Goal: Task Accomplishment & Management: Manage account settings

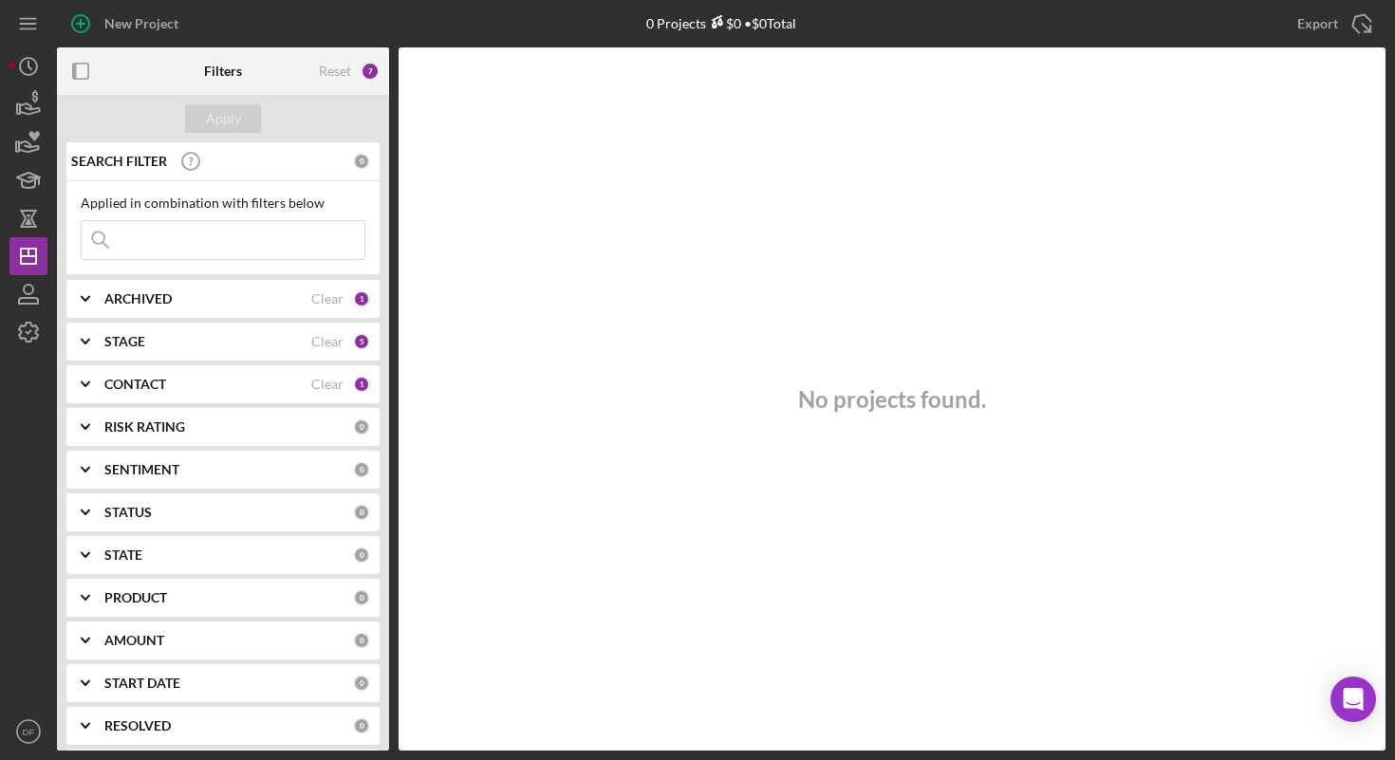
click at [28, 43] on div "Icon/Menu" at bounding box center [28, 23] width 38 height 47
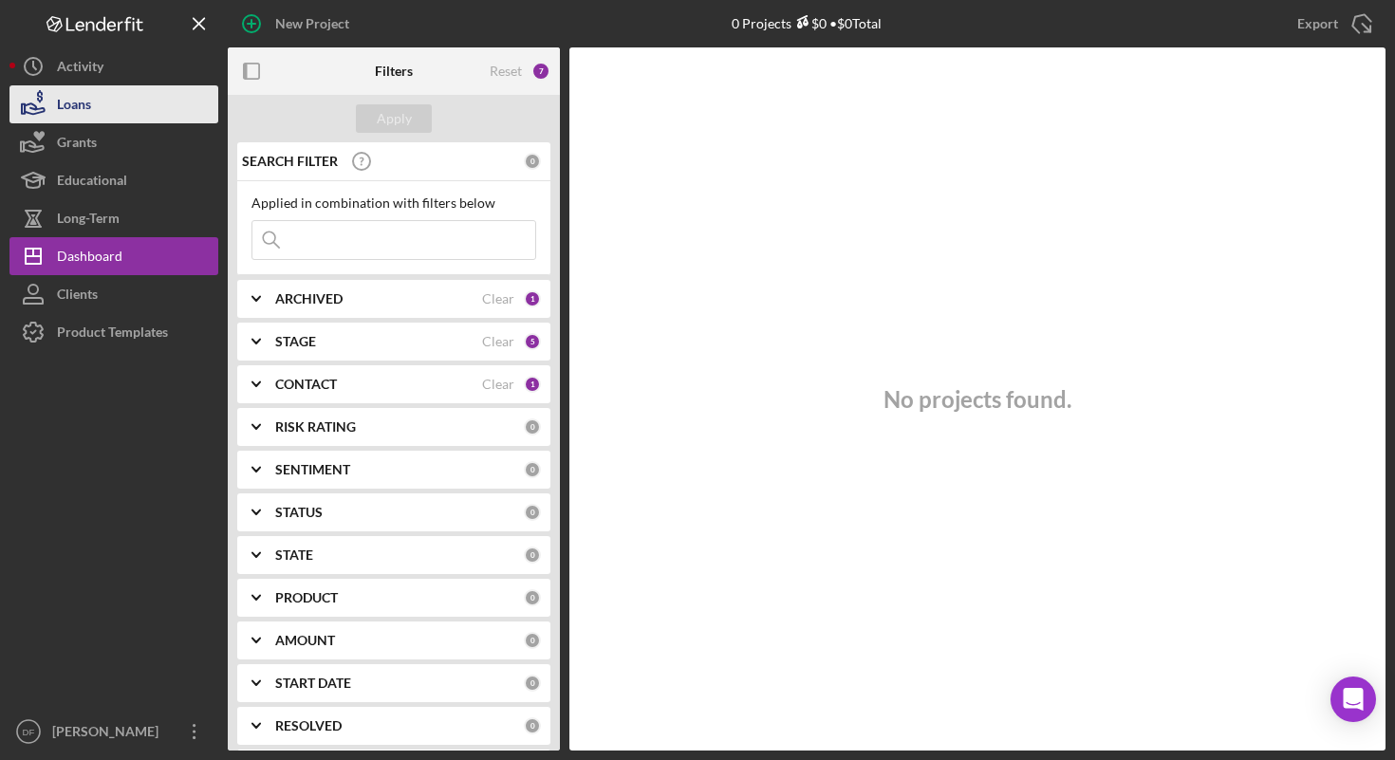
click at [145, 92] on button "Loans" at bounding box center [113, 104] width 209 height 38
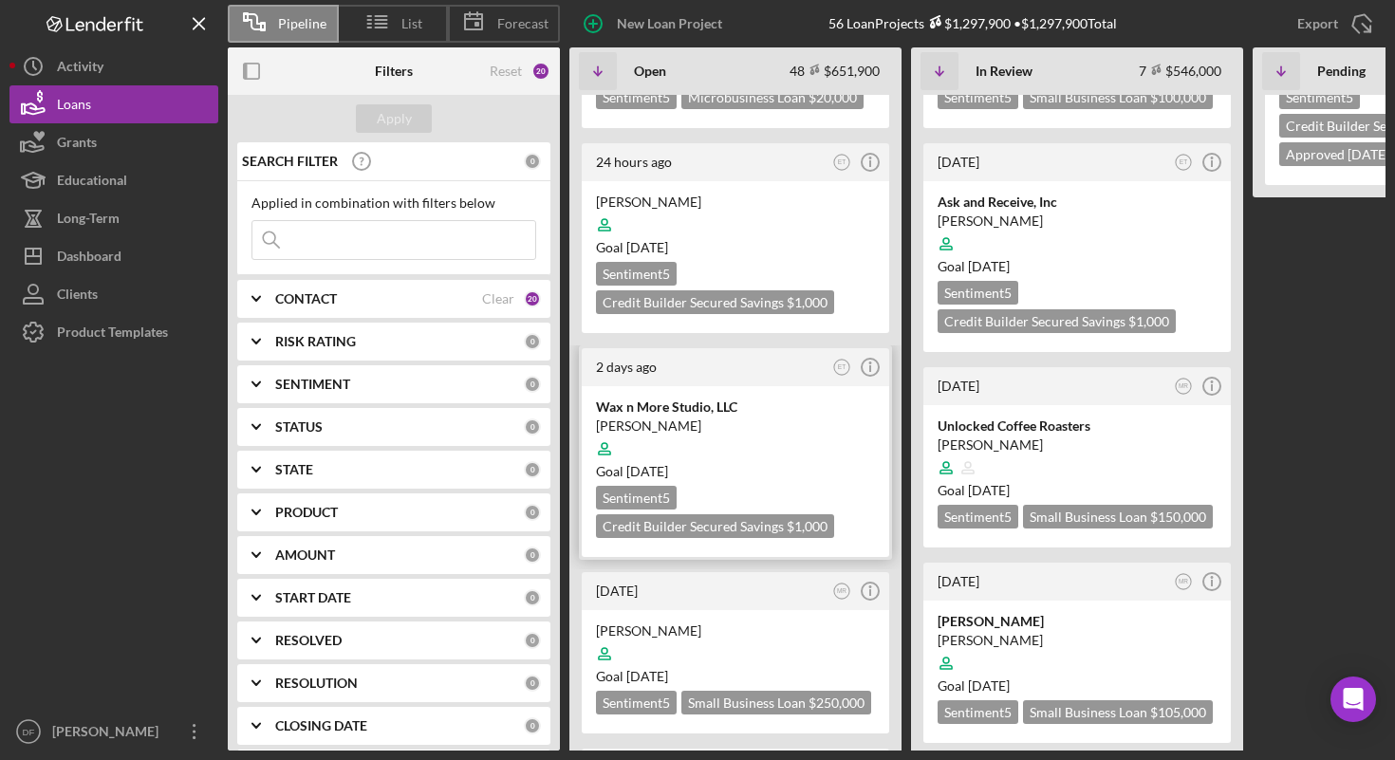
scroll to position [293, 0]
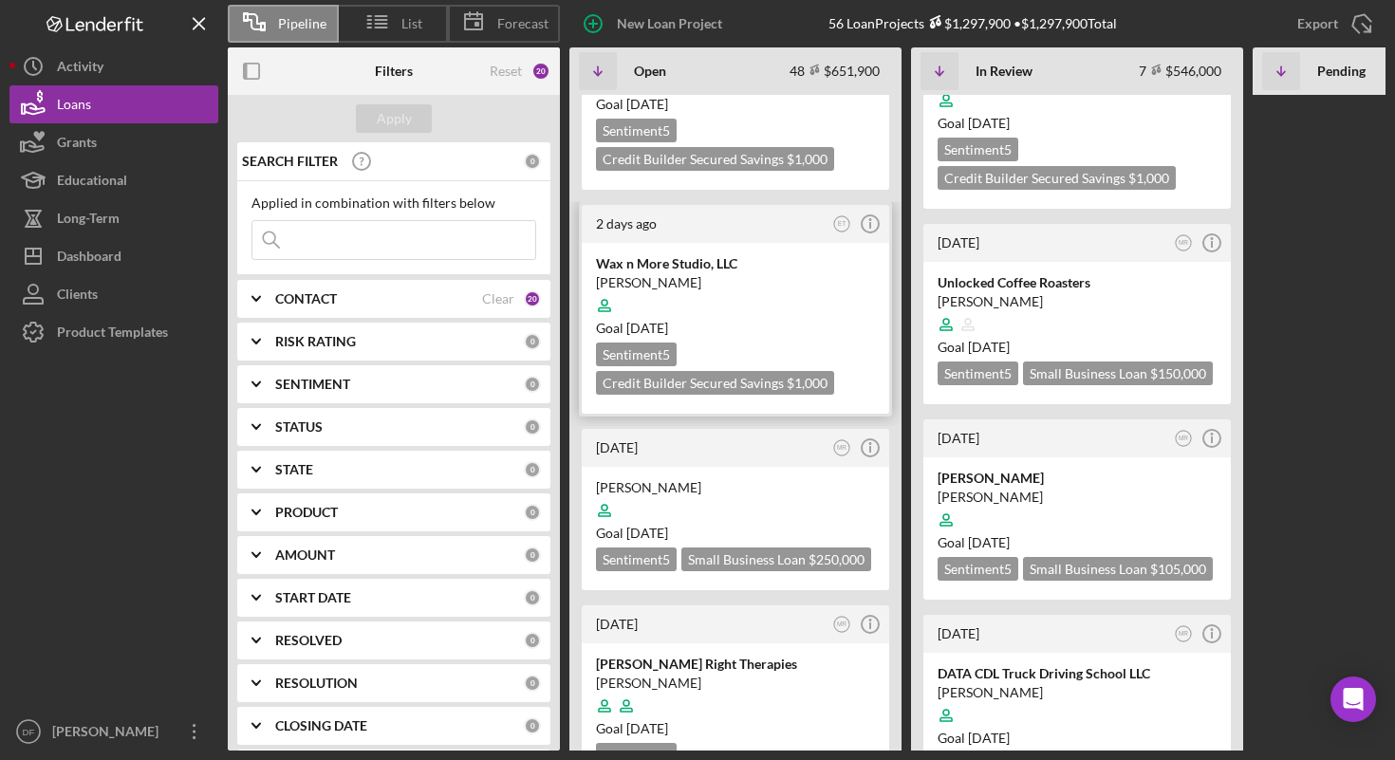
click at [737, 311] on div at bounding box center [735, 306] width 279 height 36
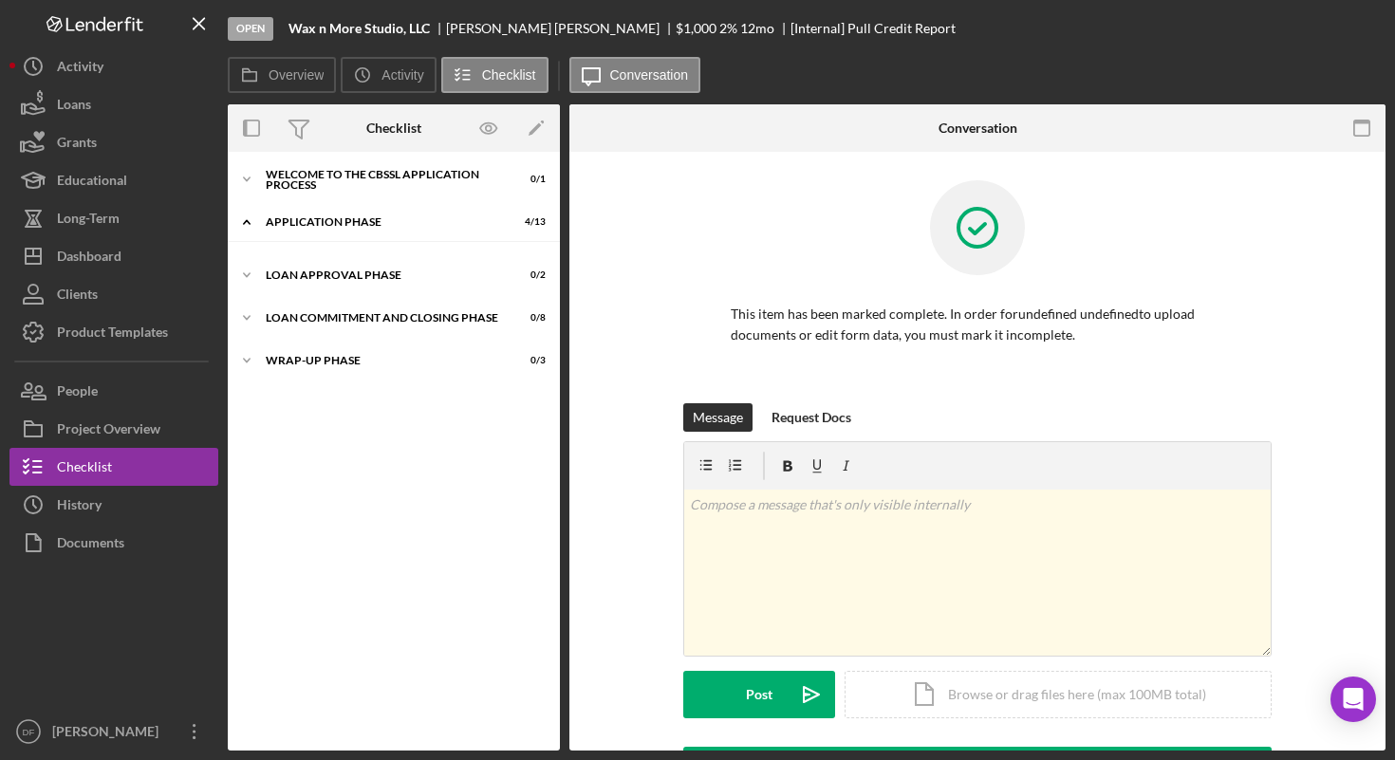
scroll to position [133, 0]
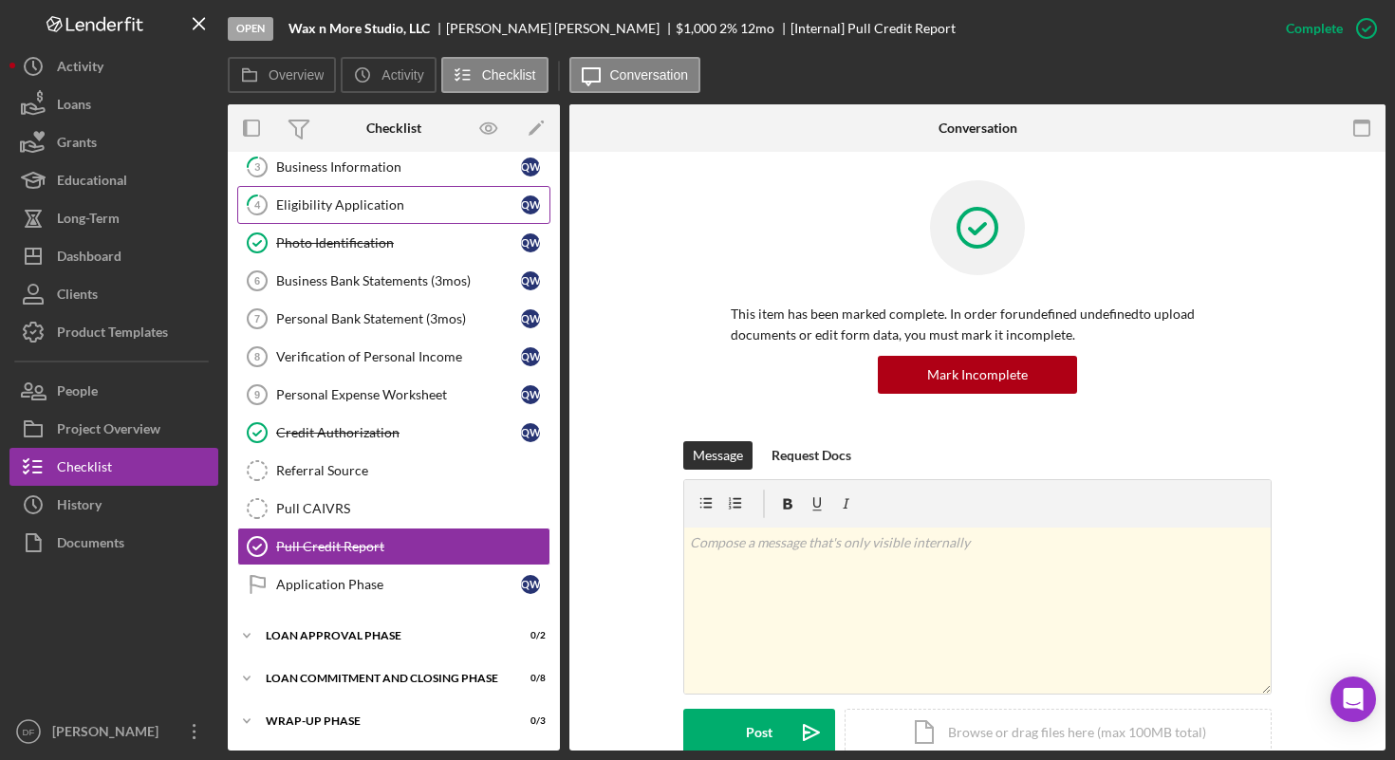
click at [439, 219] on link "4 Eligibility Application Q W" at bounding box center [393, 205] width 313 height 38
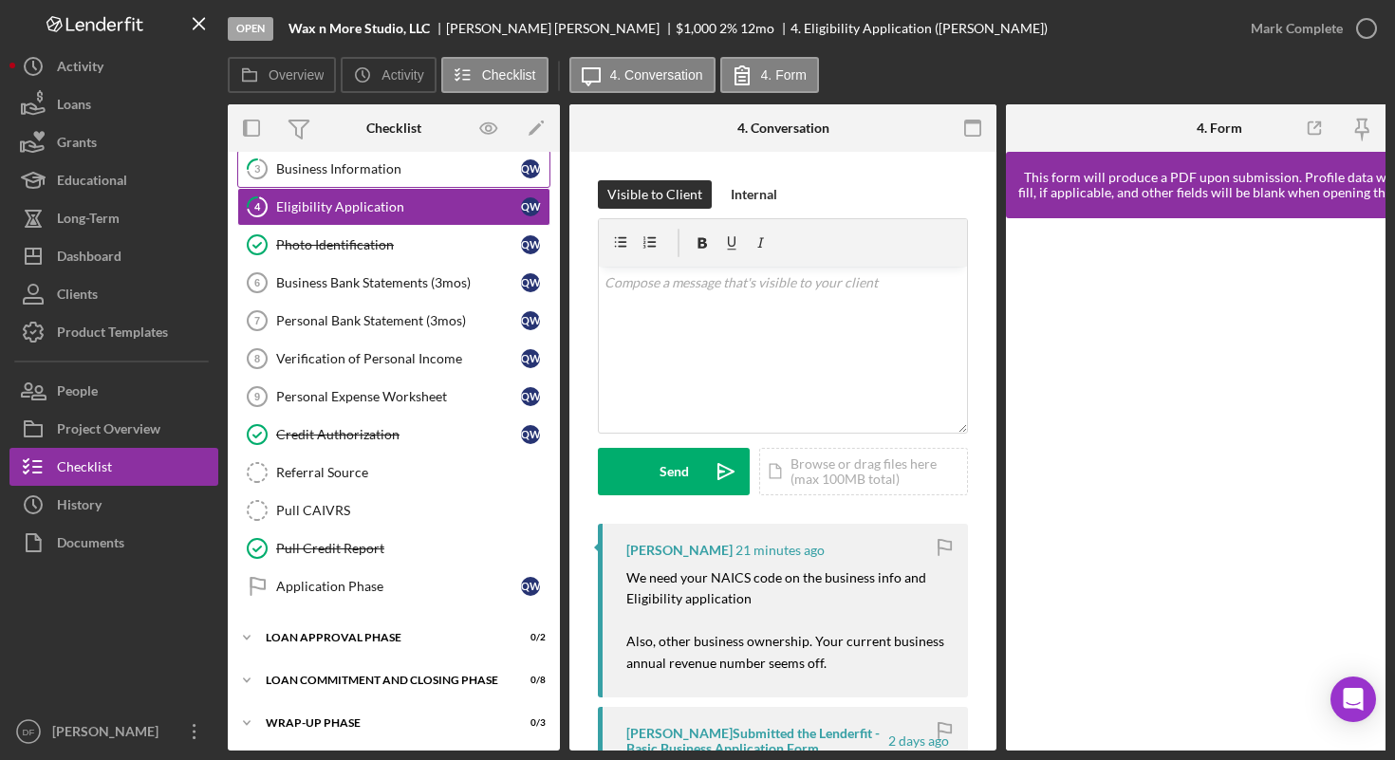
click at [435, 166] on div "Business Information" at bounding box center [398, 168] width 245 height 15
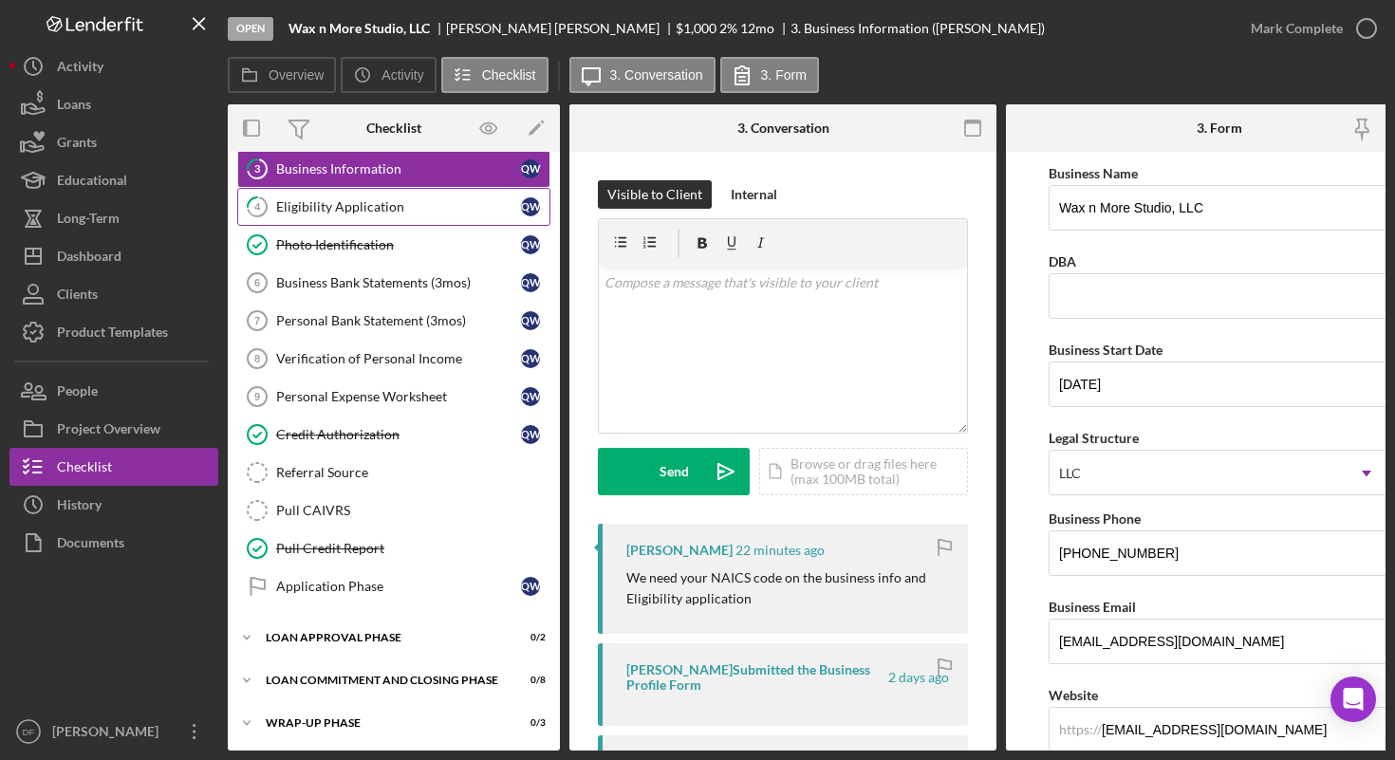
click at [439, 203] on div "Eligibility Application" at bounding box center [398, 206] width 245 height 15
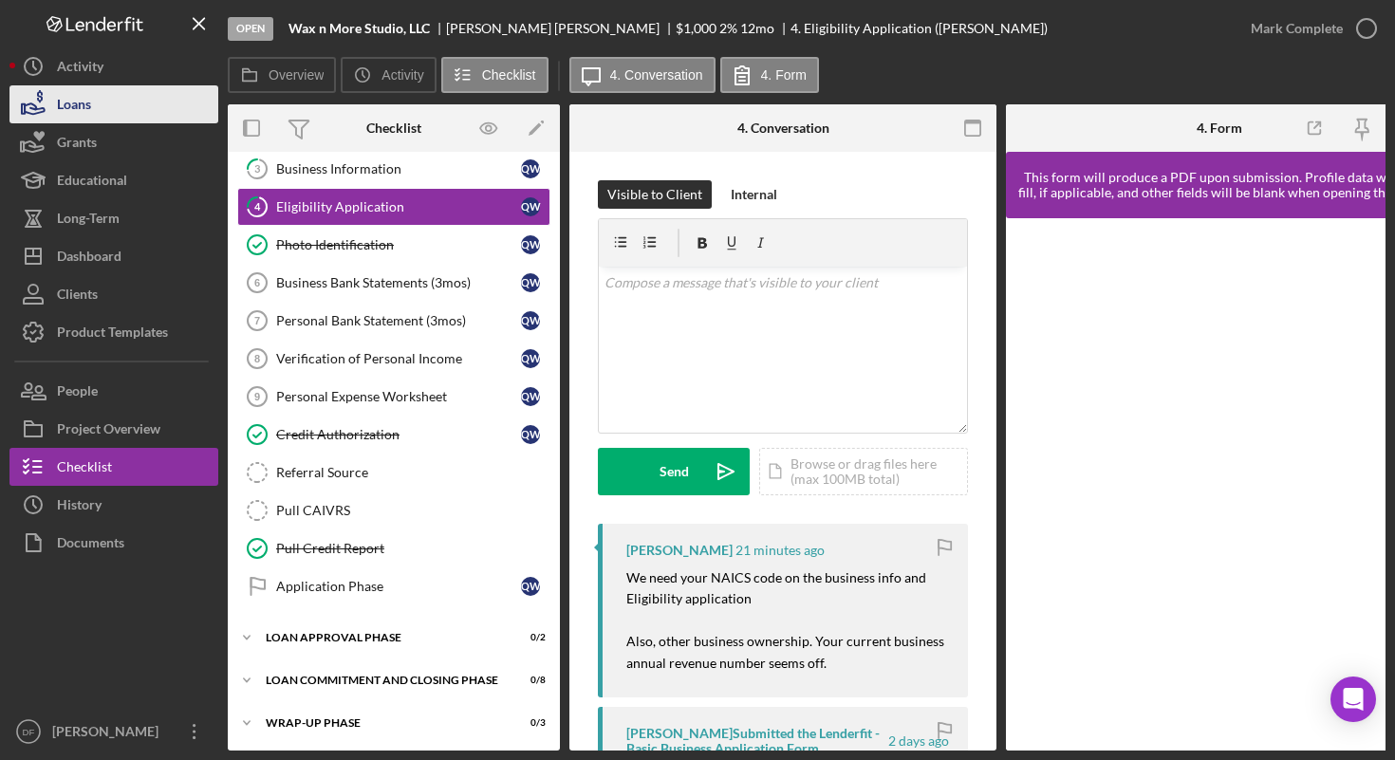
click at [70, 109] on div "Loans" at bounding box center [74, 106] width 34 height 43
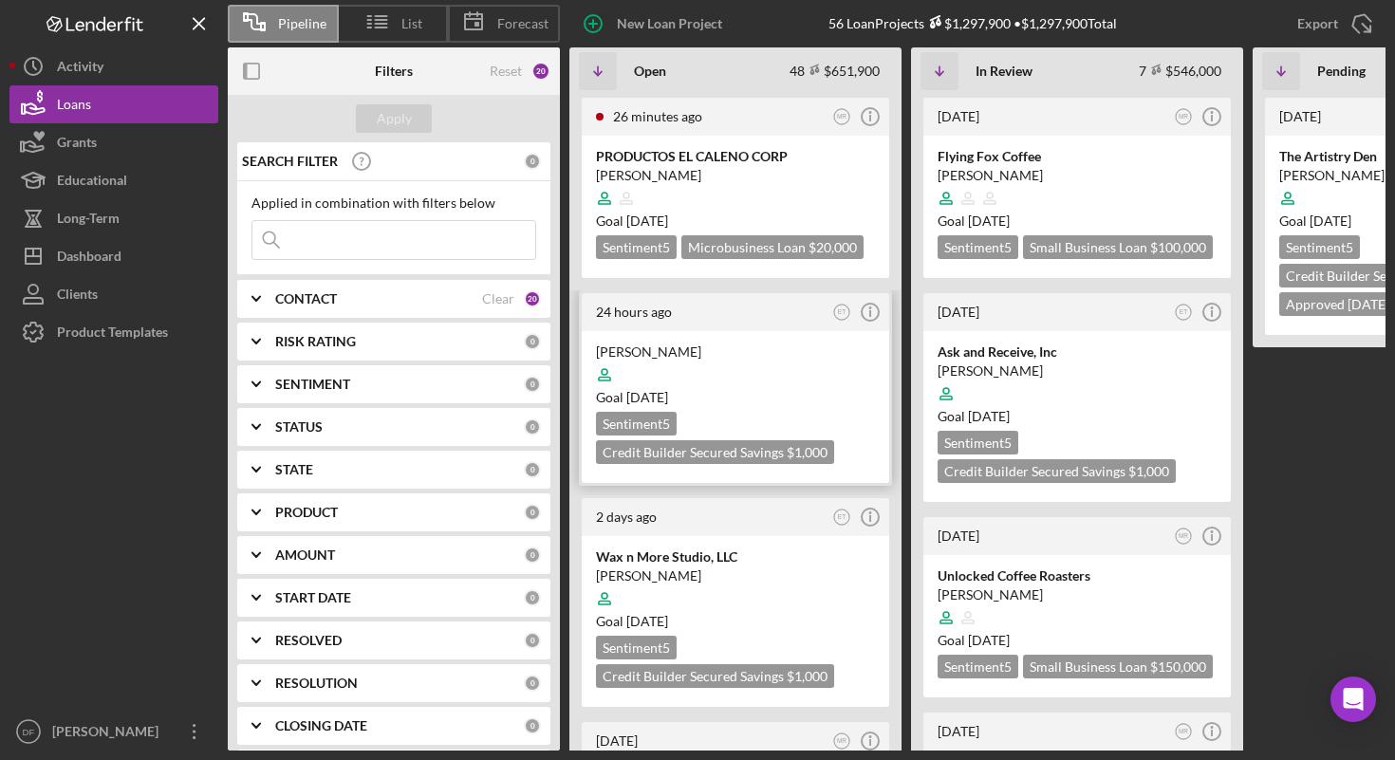
click at [678, 363] on div at bounding box center [735, 375] width 279 height 36
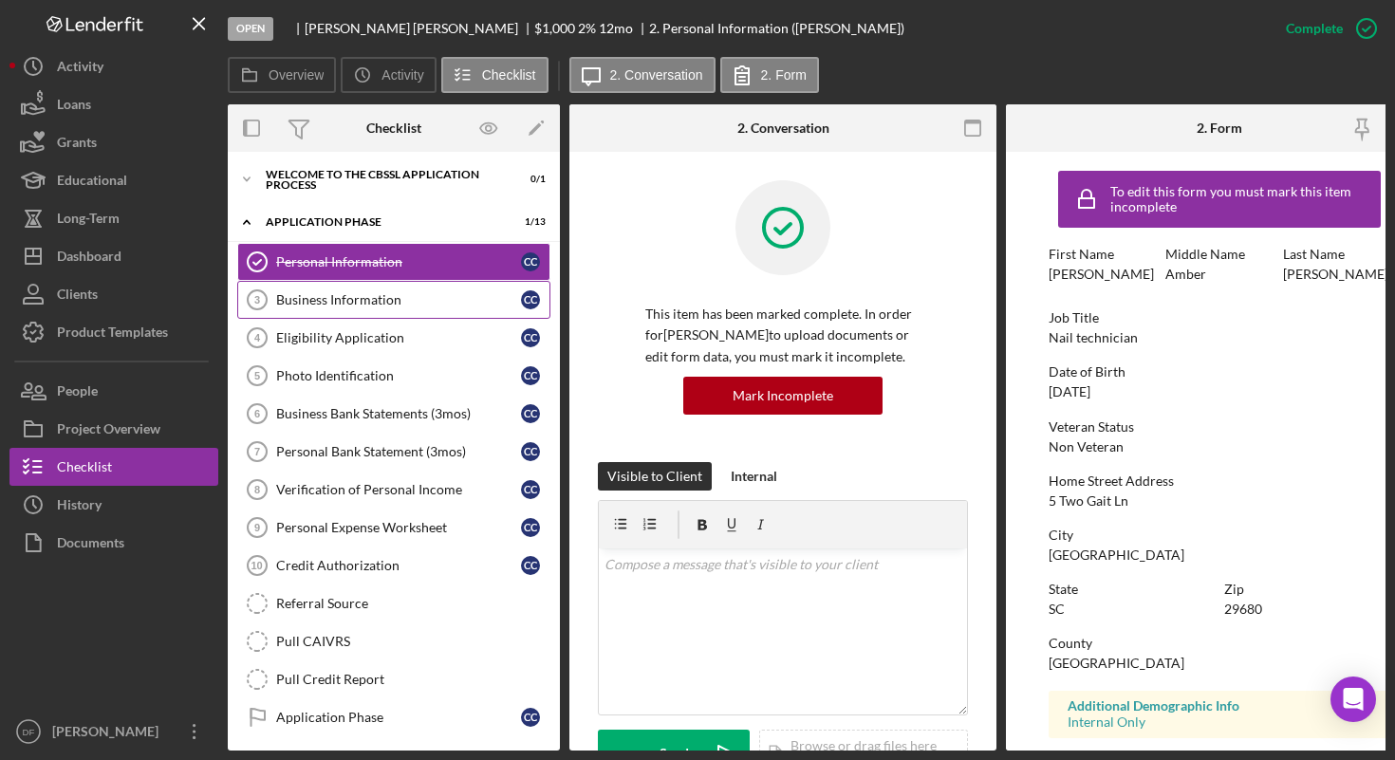
click at [389, 306] on div "Business Information" at bounding box center [398, 299] width 245 height 15
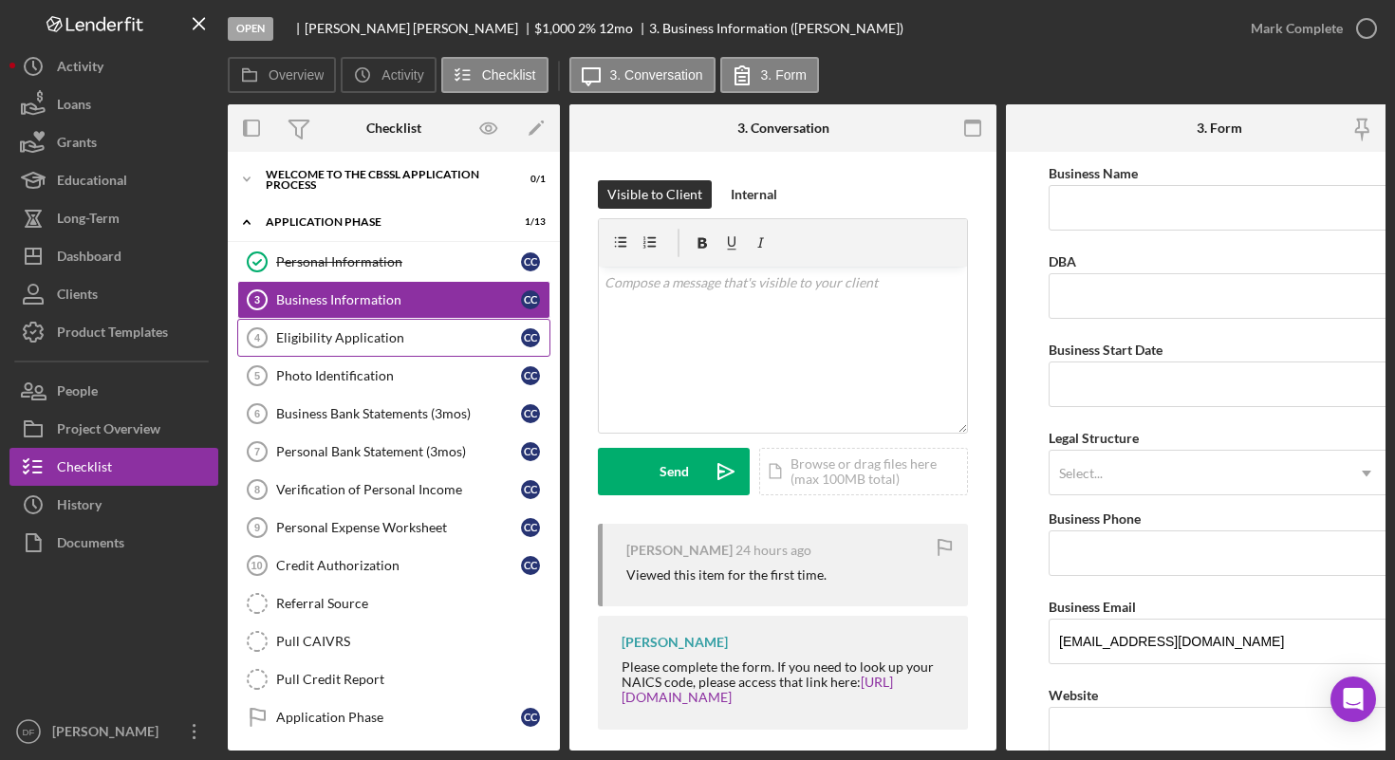
click at [385, 347] on link "Eligibility Application 4 Eligibility Application C C" at bounding box center [393, 338] width 313 height 38
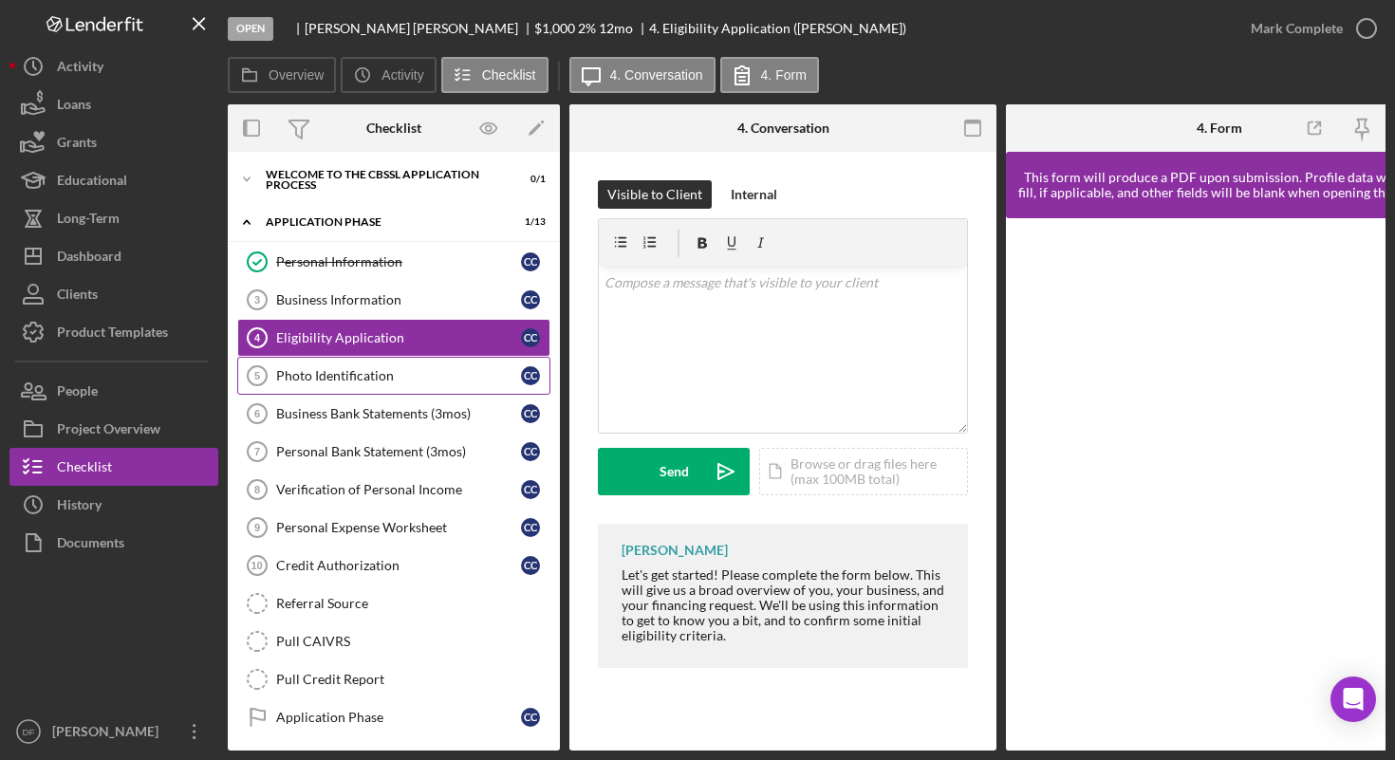
click at [382, 381] on div "Photo Identification" at bounding box center [398, 375] width 245 height 15
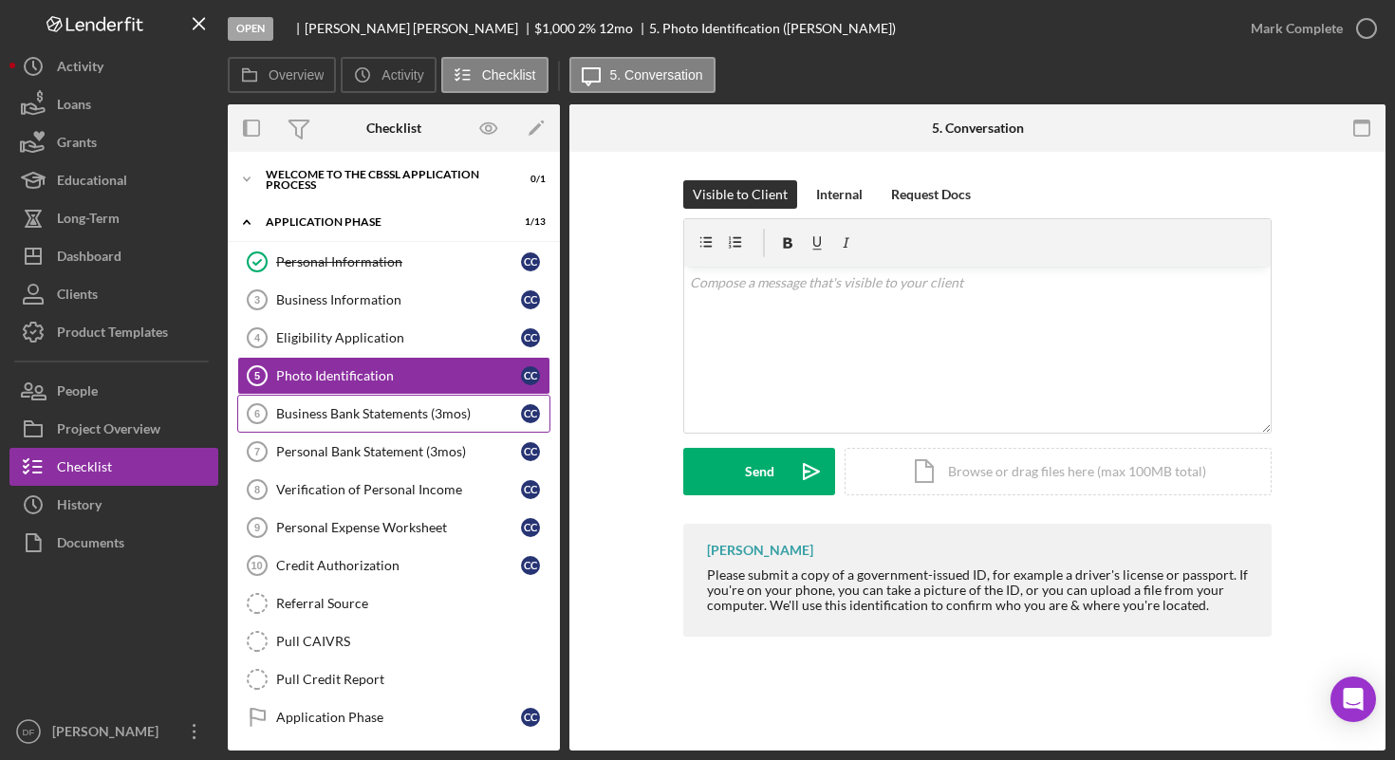
click at [391, 410] on div "Business Bank Statements (3mos)" at bounding box center [398, 413] width 245 height 15
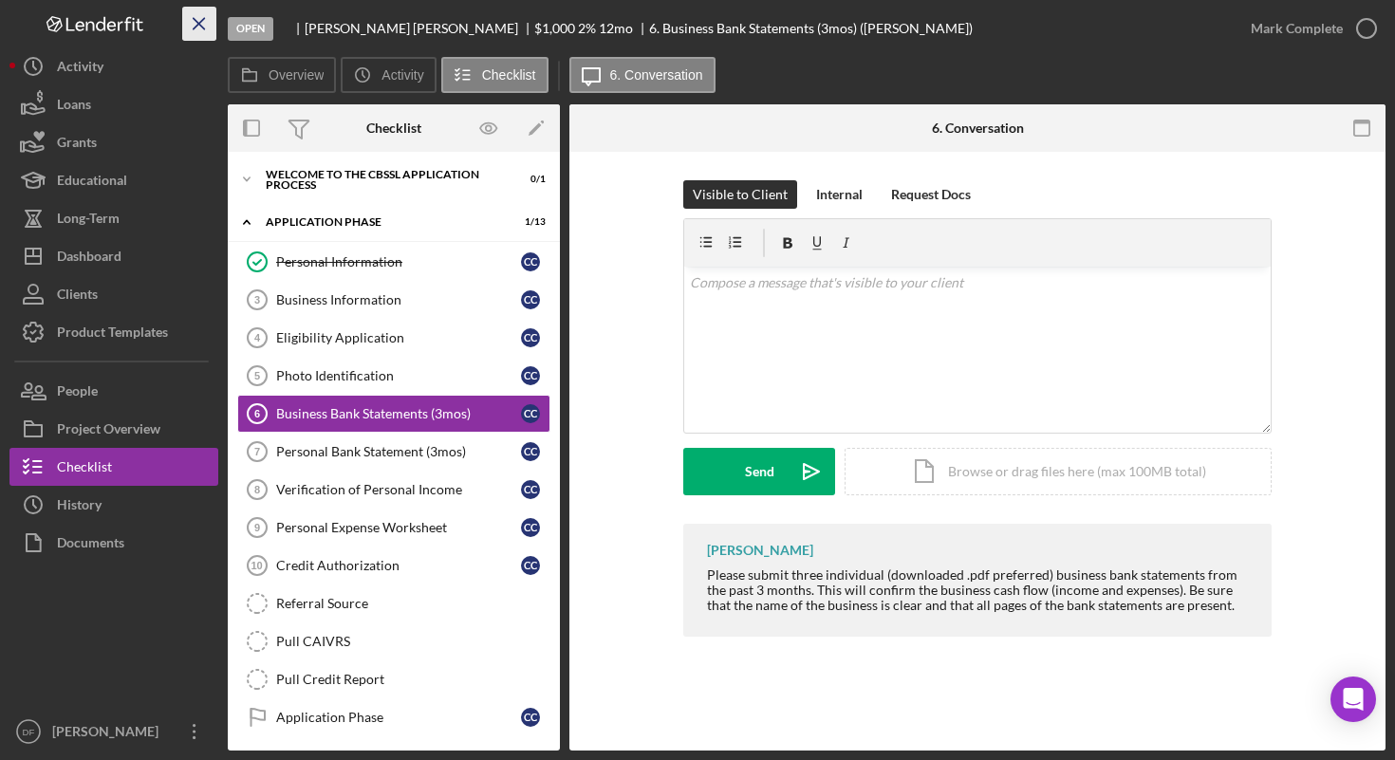
click at [200, 31] on icon "Icon/Menu Close" at bounding box center [199, 24] width 43 height 43
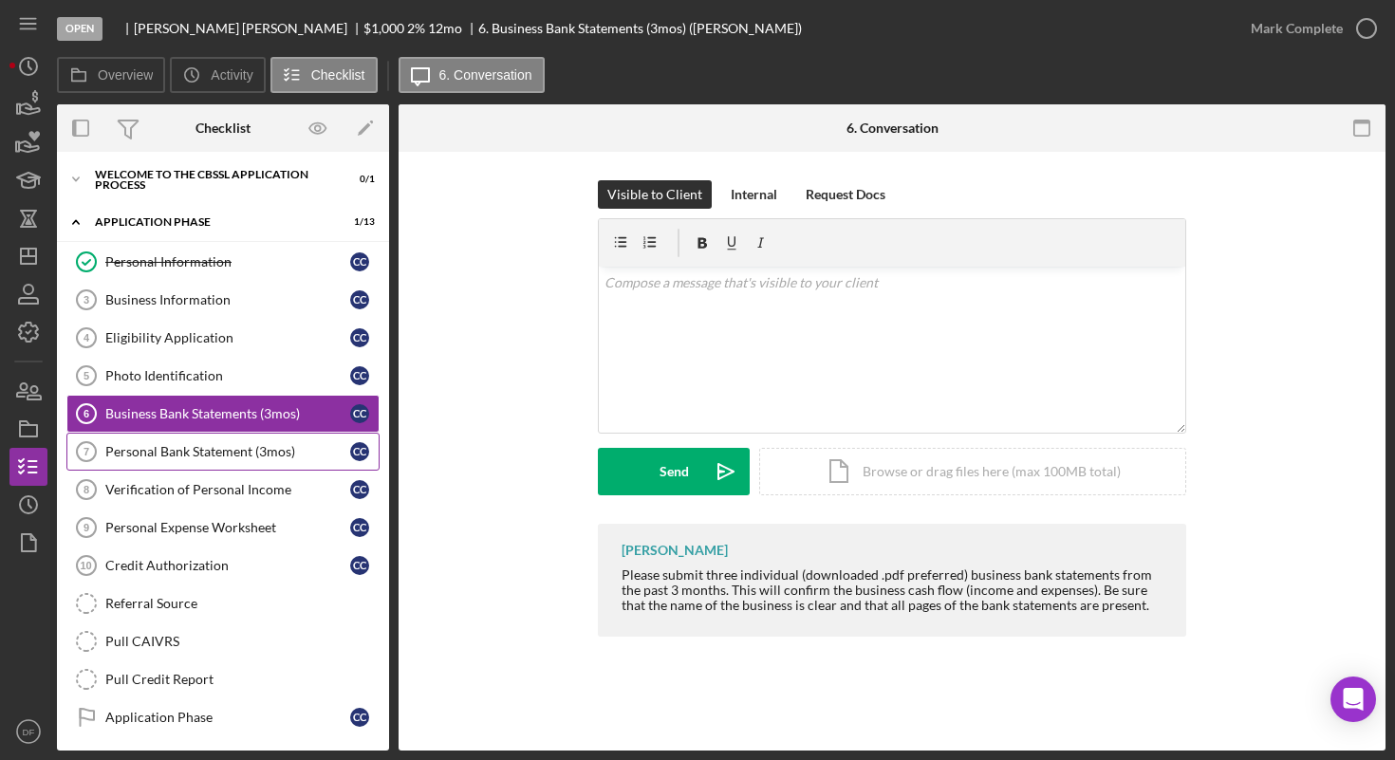
click at [225, 436] on link "Personal Bank Statement (3mos) 7 Personal Bank Statement (3mos) C C" at bounding box center [222, 452] width 313 height 38
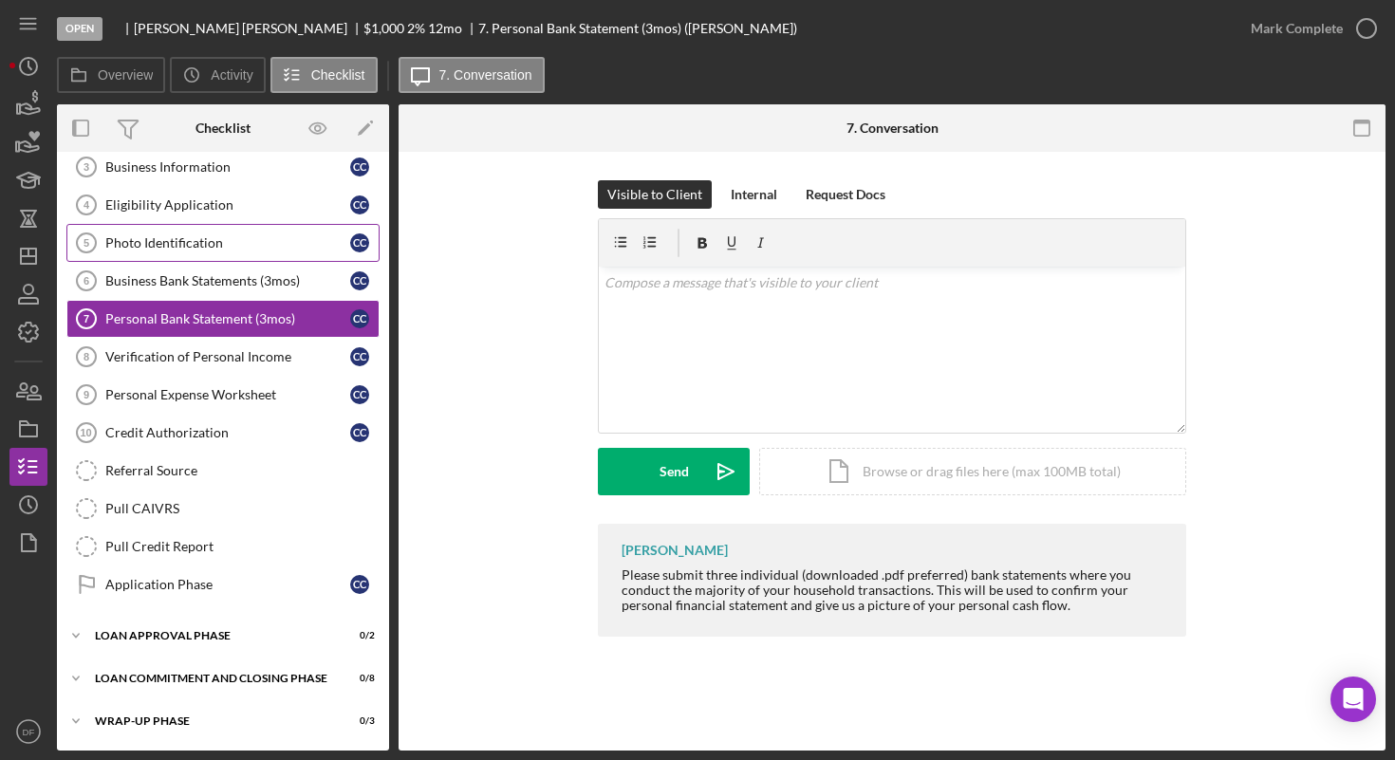
scroll to position [108, 0]
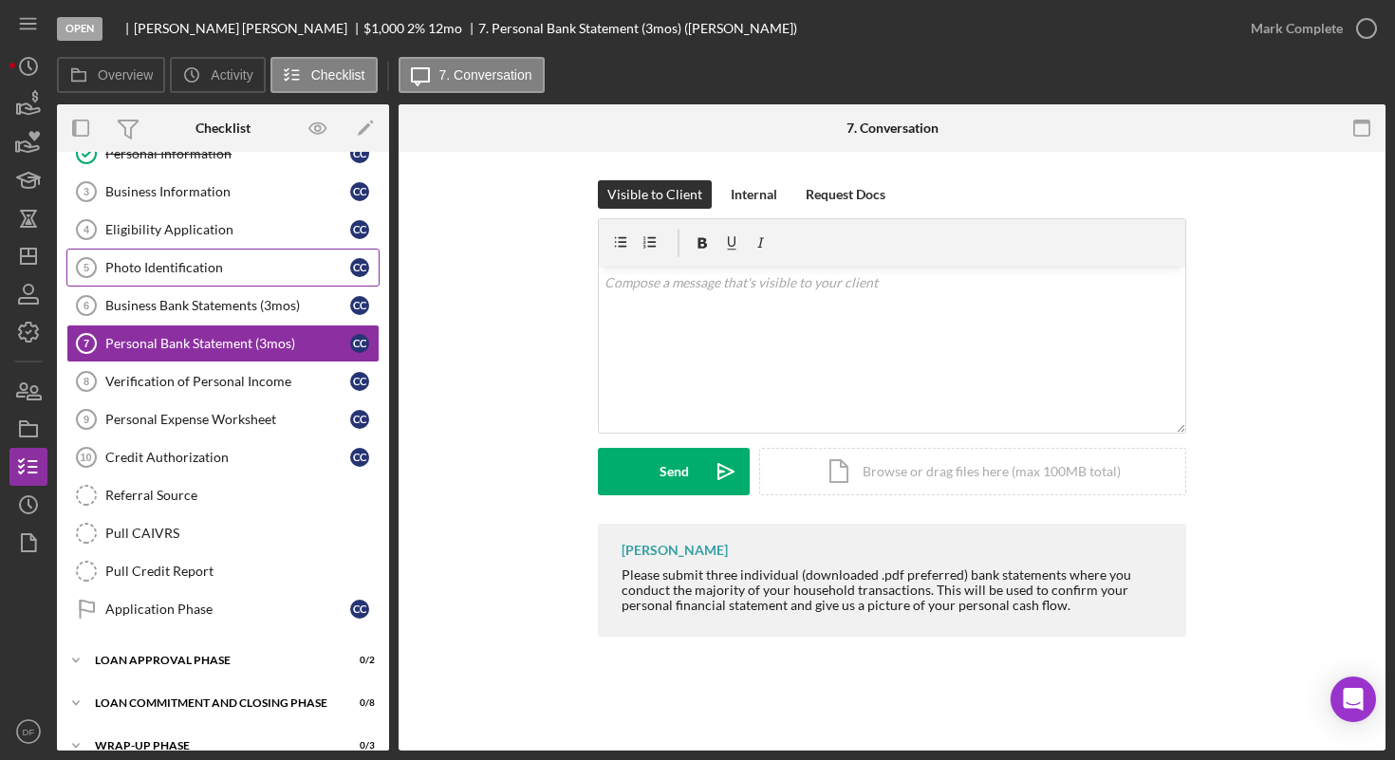
click at [181, 259] on link "Photo Identification 5 Photo Identification C C" at bounding box center [222, 268] width 313 height 38
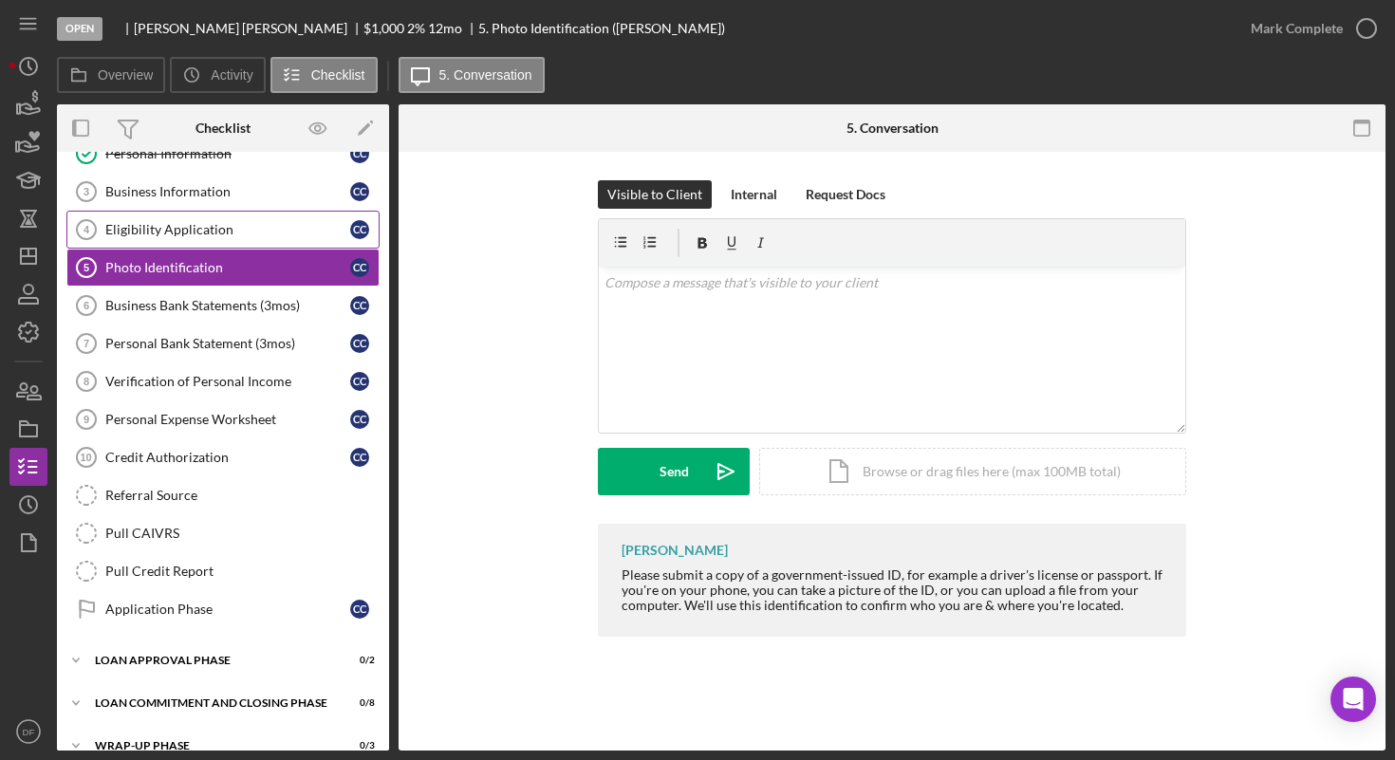
click at [186, 239] on link "Eligibility Application 4 Eligibility Application C C" at bounding box center [222, 230] width 313 height 38
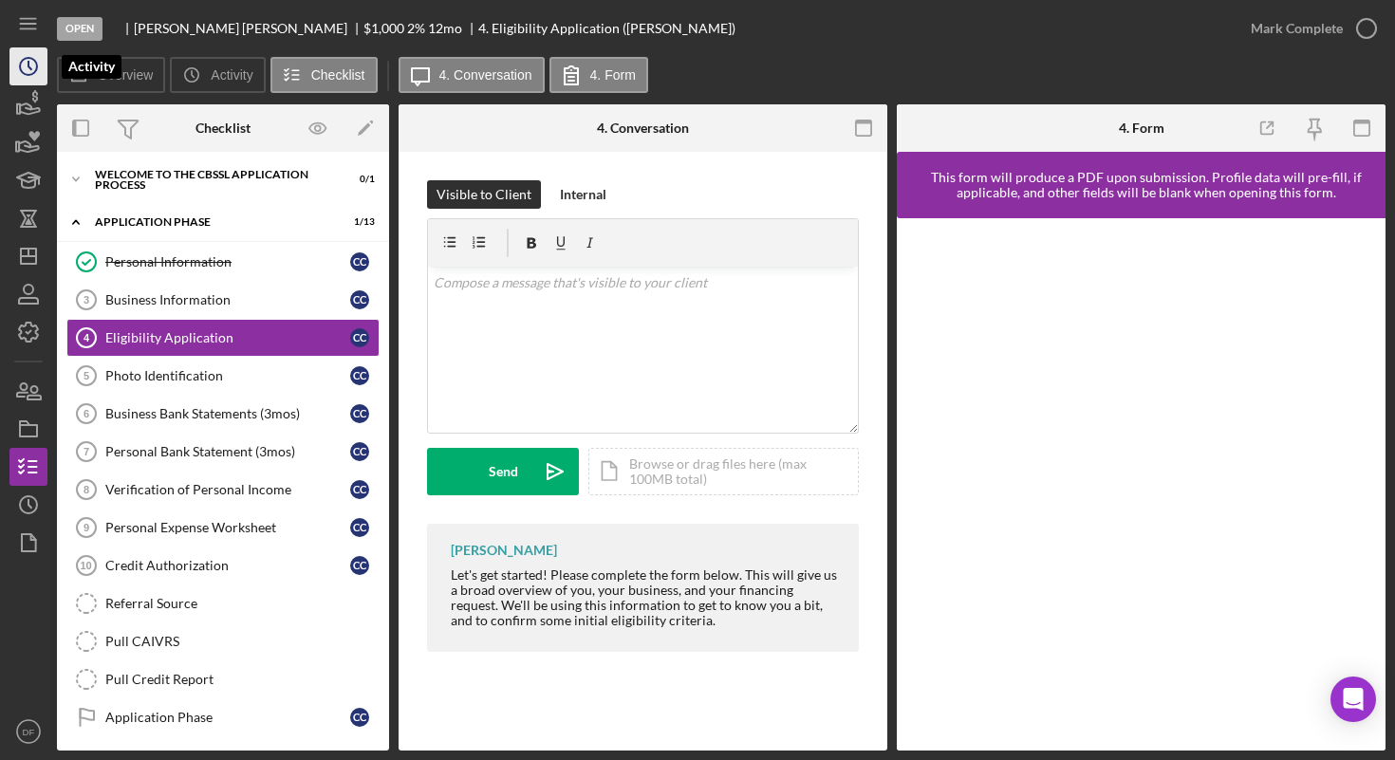
click at [35, 65] on icon "Icon/History" at bounding box center [28, 66] width 47 height 47
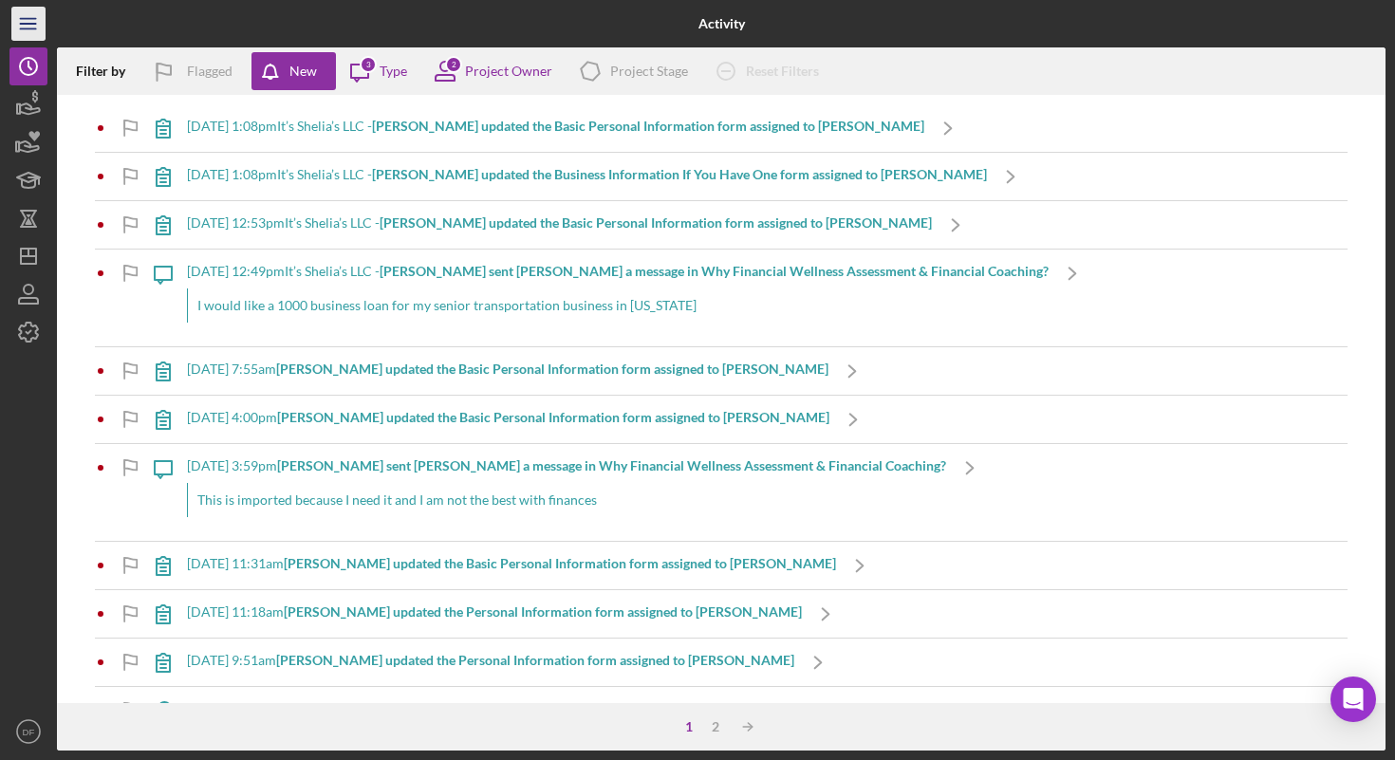
click at [40, 24] on icon "Icon/Menu" at bounding box center [29, 24] width 43 height 43
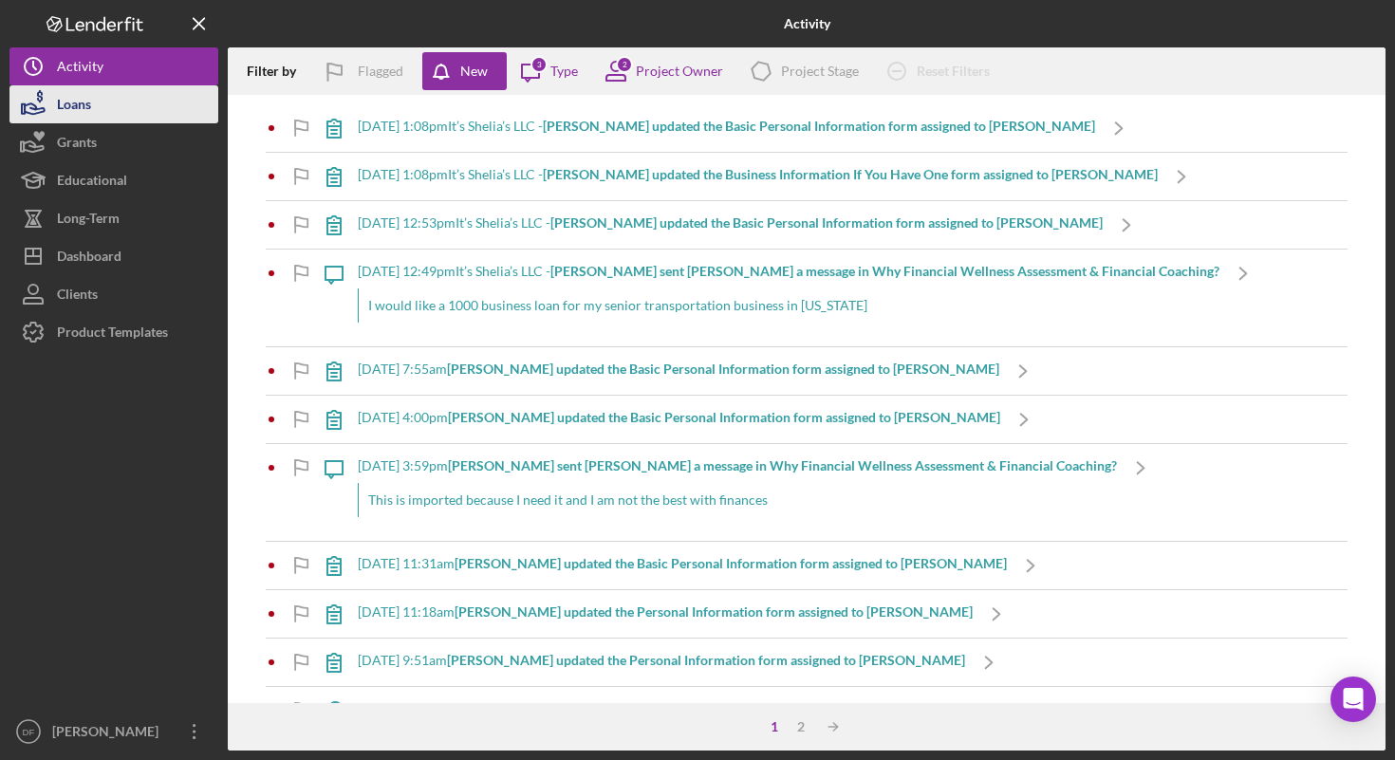
click at [77, 100] on div "Loans" at bounding box center [74, 106] width 34 height 43
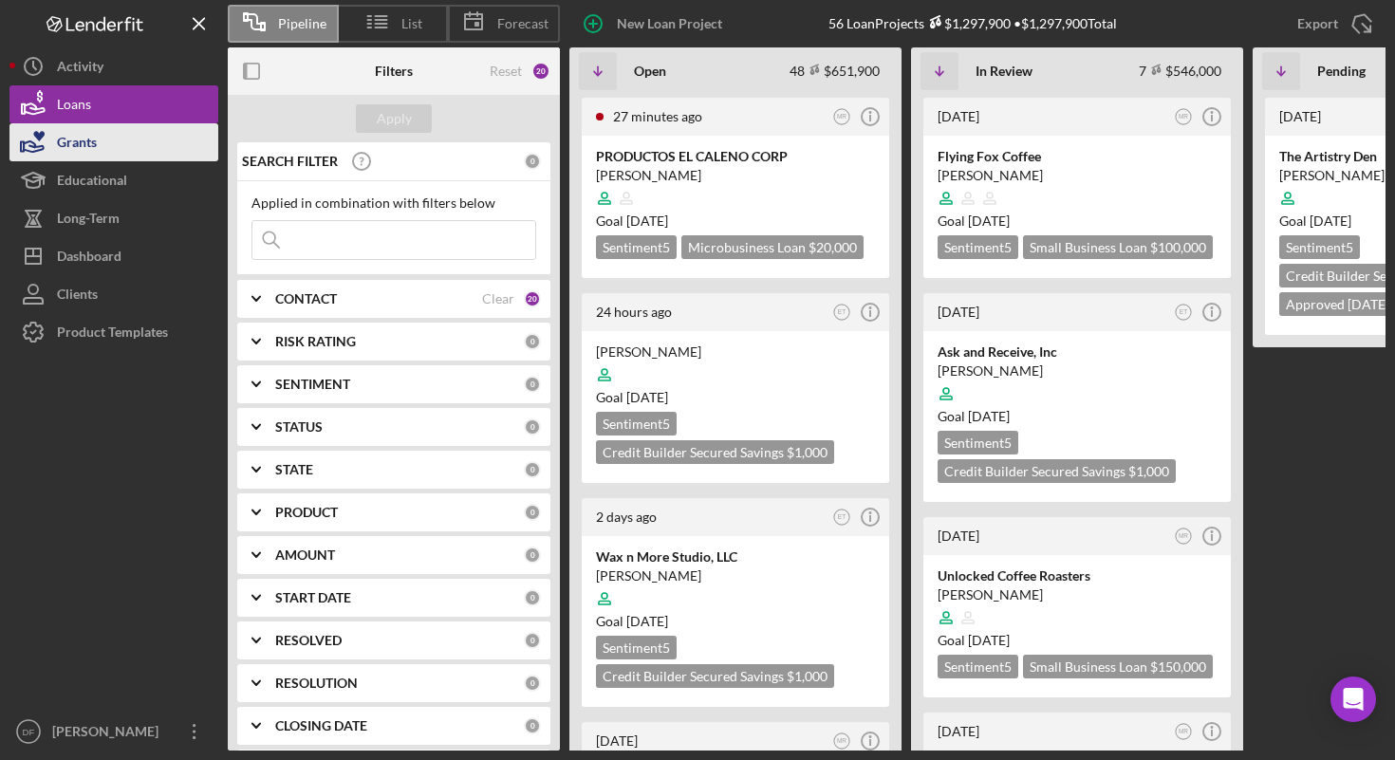
click at [89, 138] on div "Grants" at bounding box center [77, 144] width 40 height 43
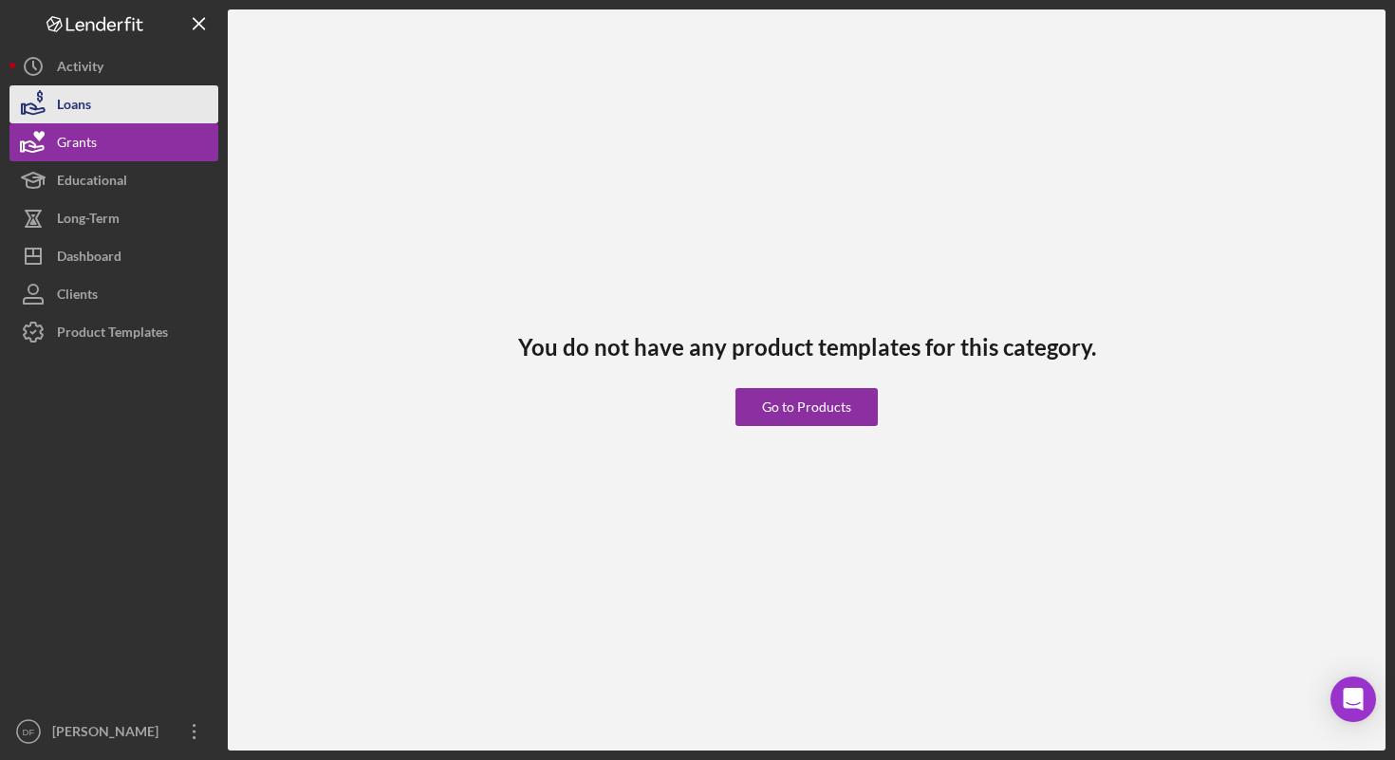
click at [95, 101] on button "Loans" at bounding box center [113, 104] width 209 height 38
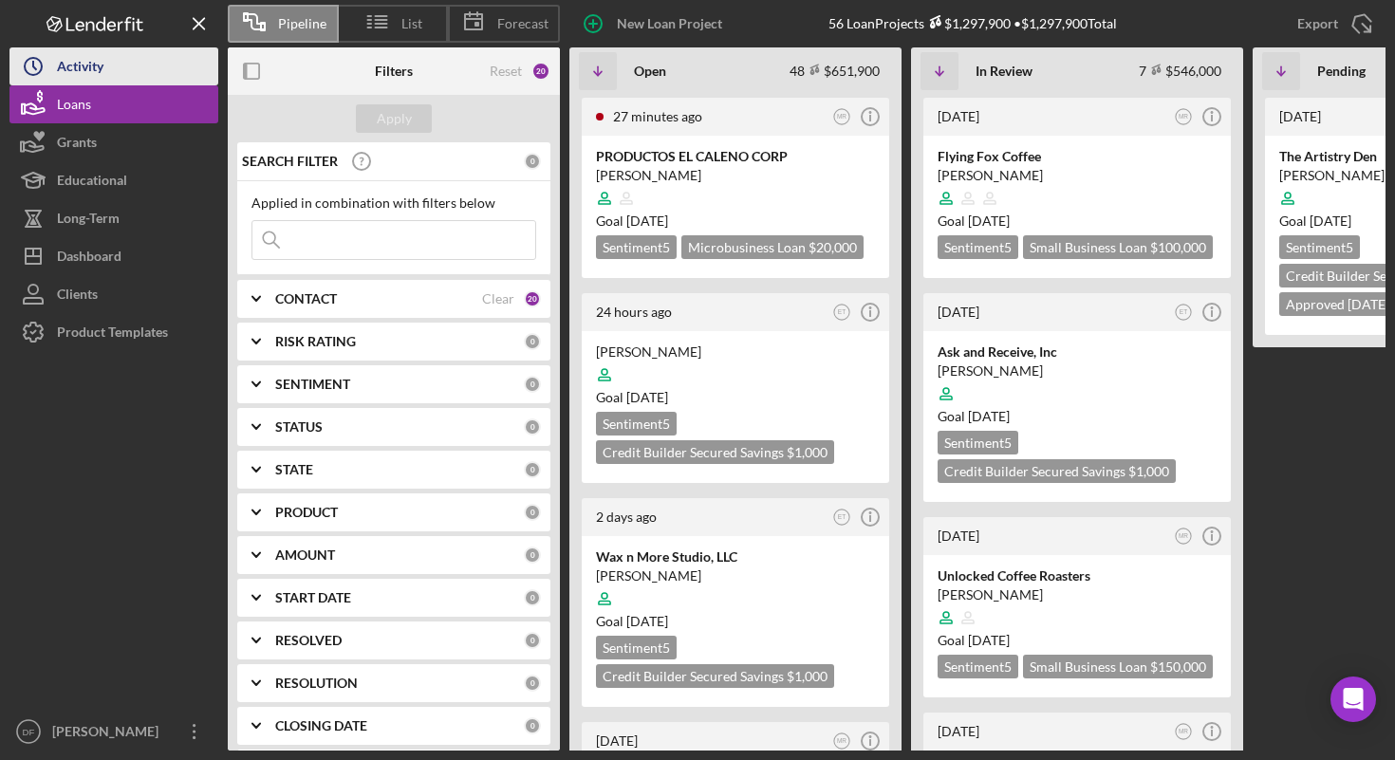
click at [71, 72] on div "Activity" at bounding box center [80, 68] width 47 height 43
